Goal: Transaction & Acquisition: Purchase product/service

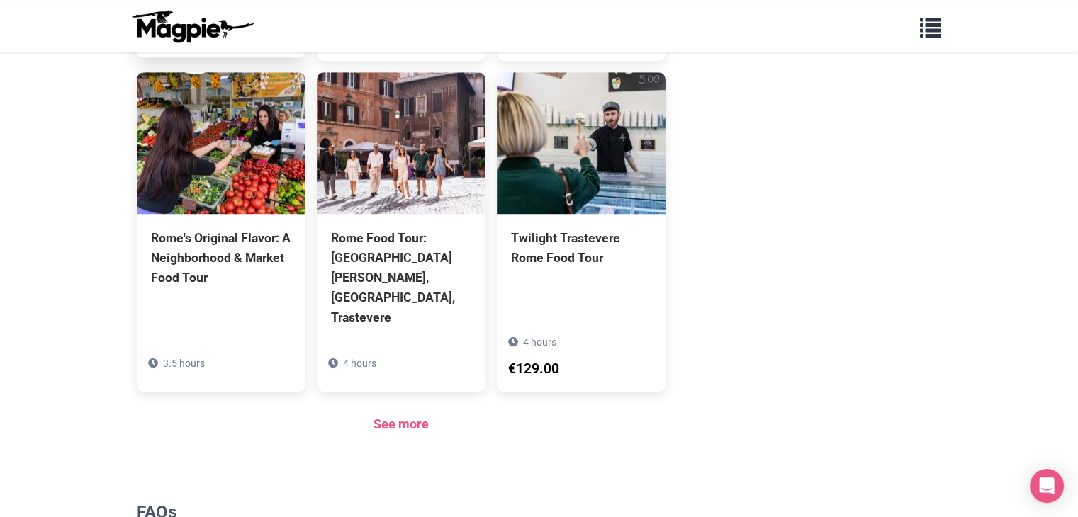
scroll to position [1060, 0]
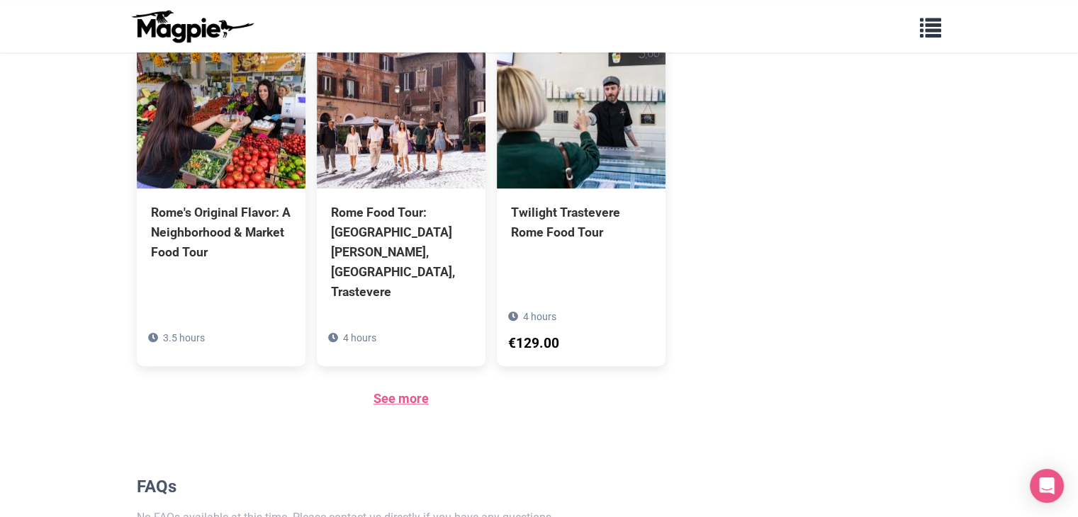
click at [397, 391] on link "See more" at bounding box center [401, 398] width 55 height 15
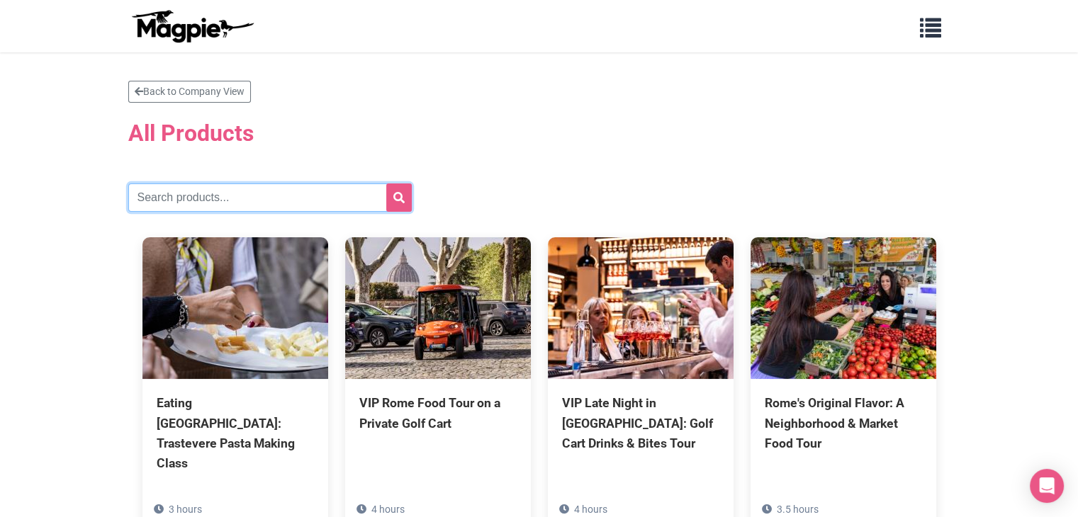
click at [230, 196] on input "text" at bounding box center [270, 198] width 284 height 28
type input "[GEOGRAPHIC_DATA]"
click at [386, 184] on button "submit" at bounding box center [399, 198] width 26 height 28
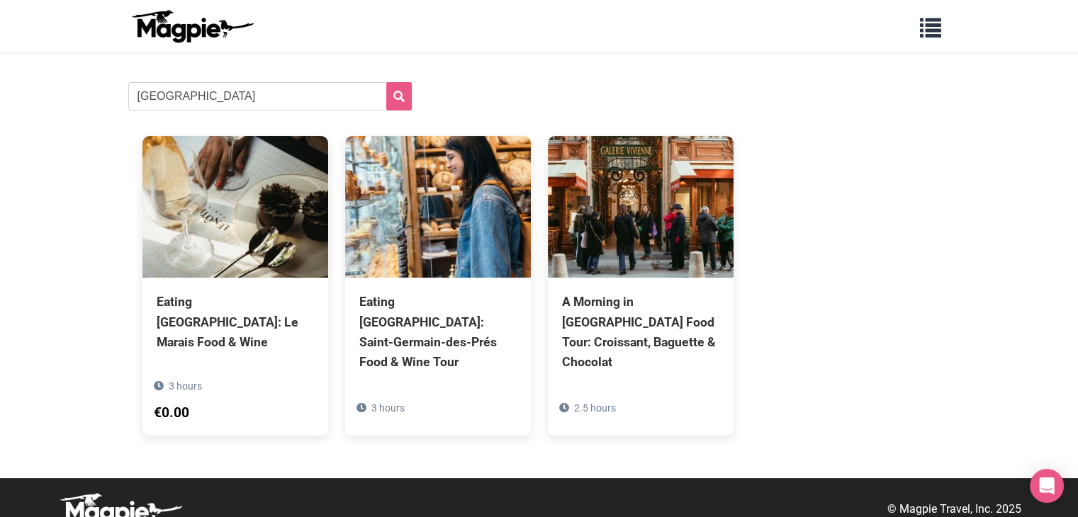
scroll to position [102, 0]
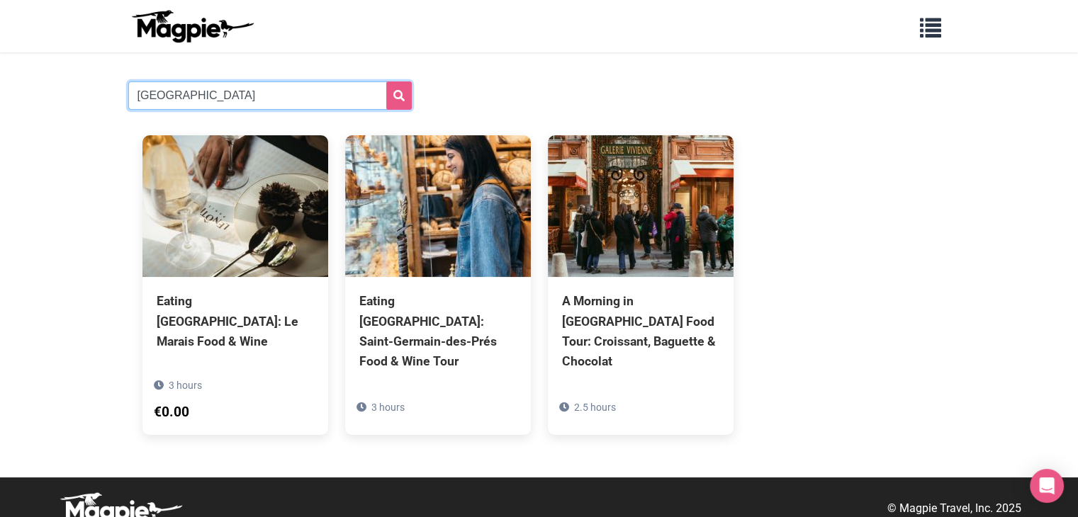
drag, startPoint x: 252, startPoint y: 96, endPoint x: 119, endPoint y: 100, distance: 132.6
click at [119, 100] on div "Back to Company View All Products paris Eating Paris: Le Marais Food & Wine 3 h…" at bounding box center [539, 214] width 851 height 471
type input "montmartre"
click at [386, 82] on button "submit" at bounding box center [399, 96] width 26 height 28
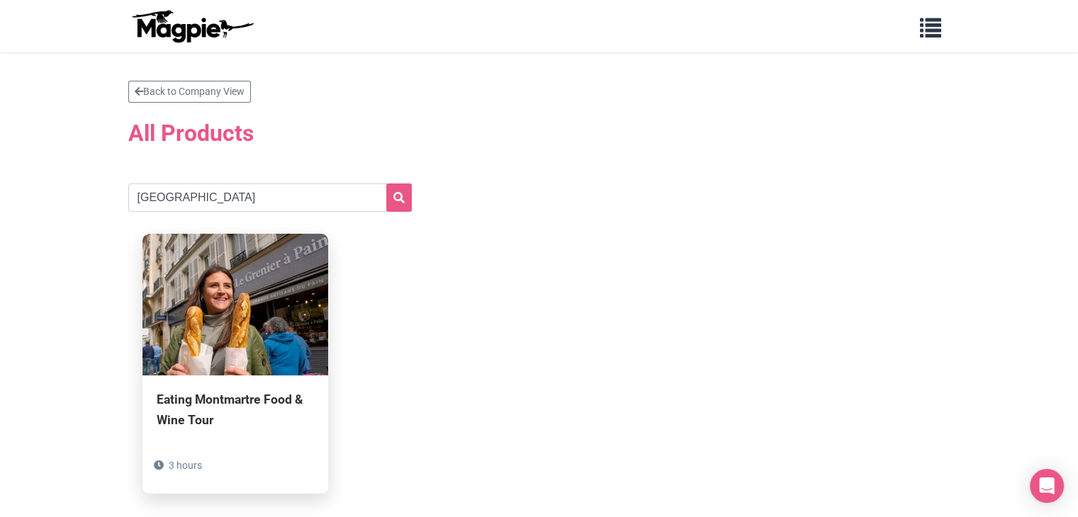
click at [215, 402] on div "Eating Montmartre Food & Wine Tour" at bounding box center [235, 410] width 157 height 40
